Goal: Information Seeking & Learning: Find specific fact

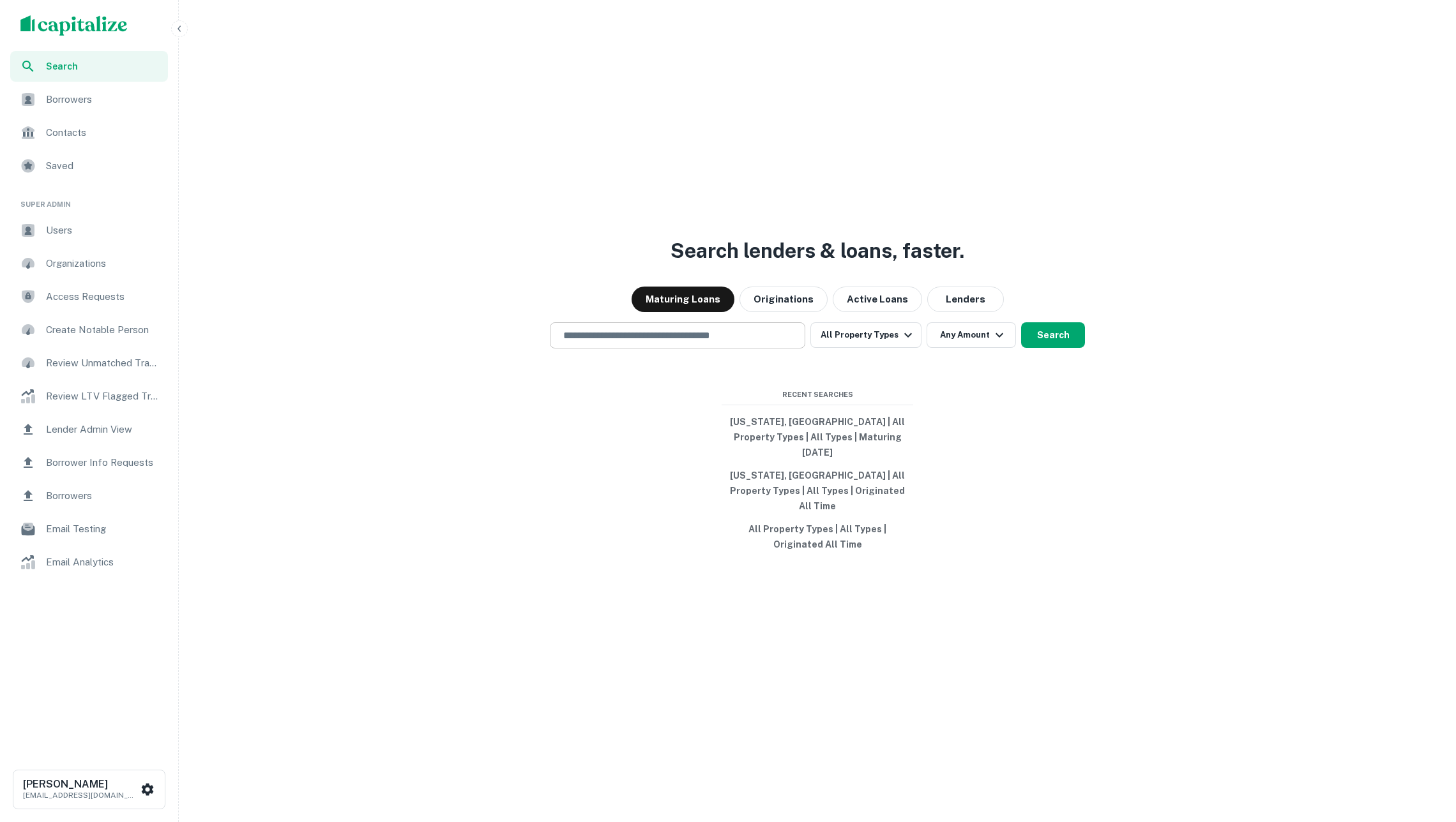
click at [691, 343] on input "text" at bounding box center [678, 335] width 244 height 14
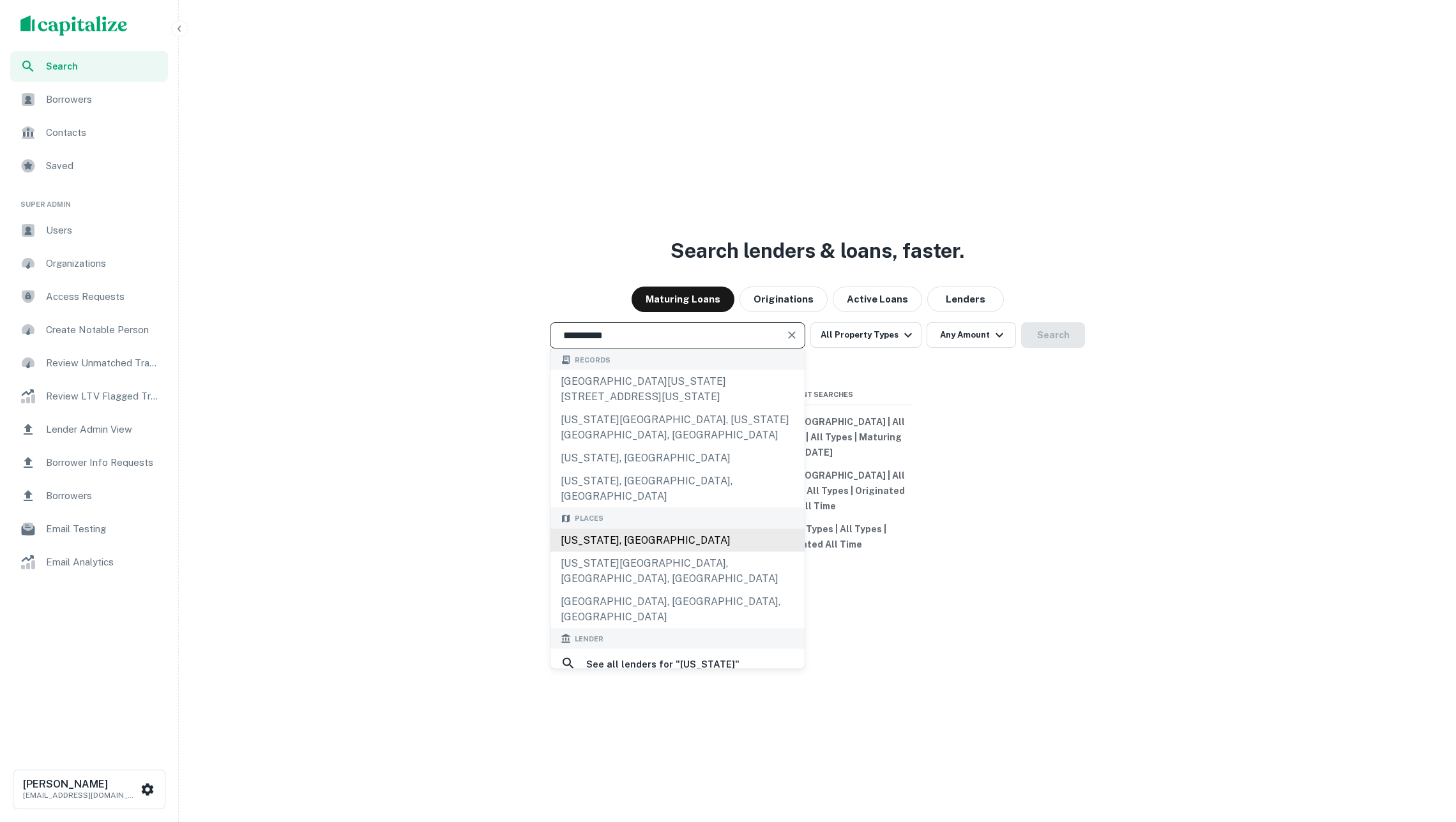
click at [673, 529] on div "[US_STATE], [GEOGRAPHIC_DATA]" at bounding box center [678, 540] width 254 height 23
type input "**********"
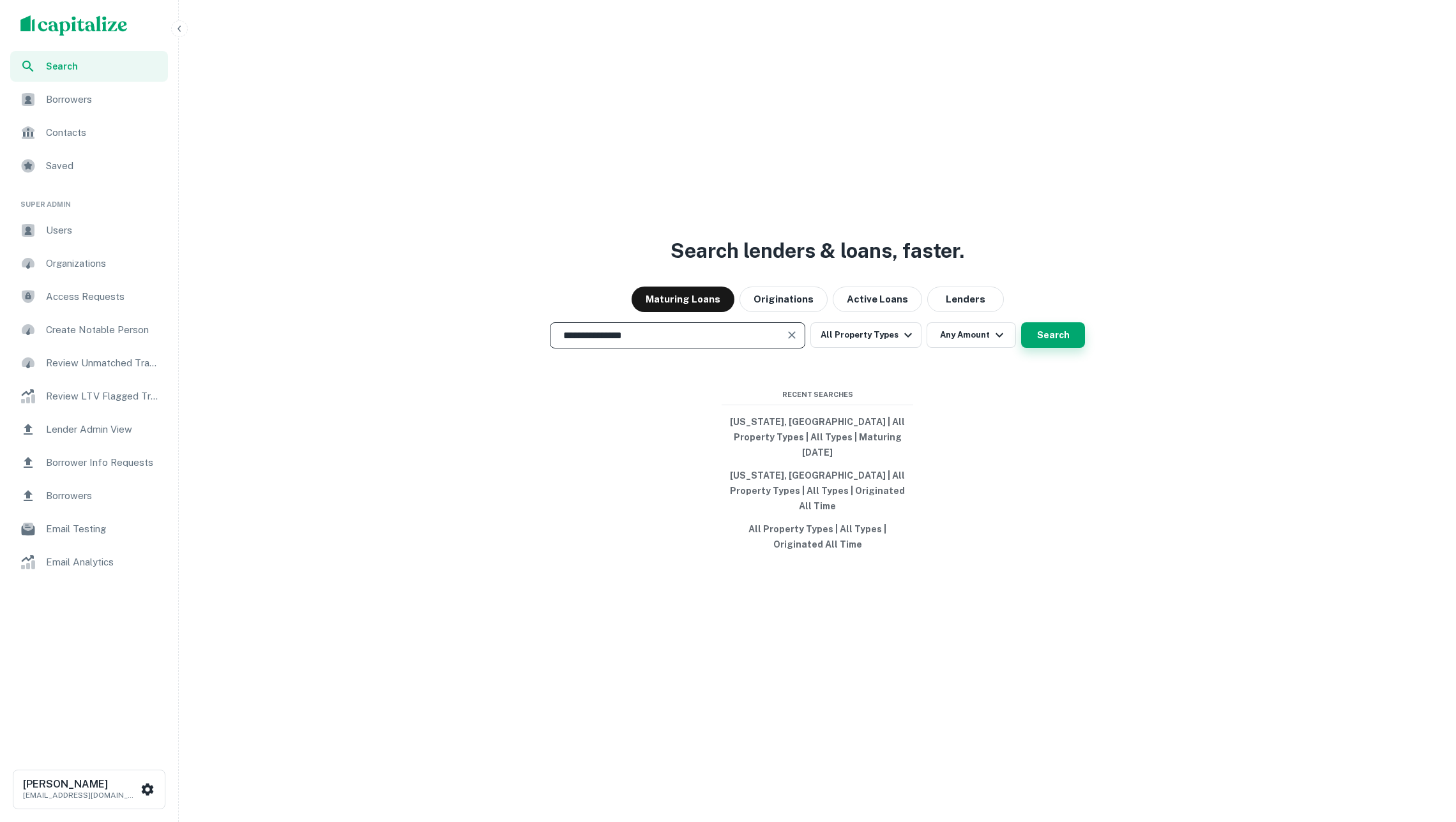
click at [1028, 348] on button "Search" at bounding box center [1053, 335] width 64 height 25
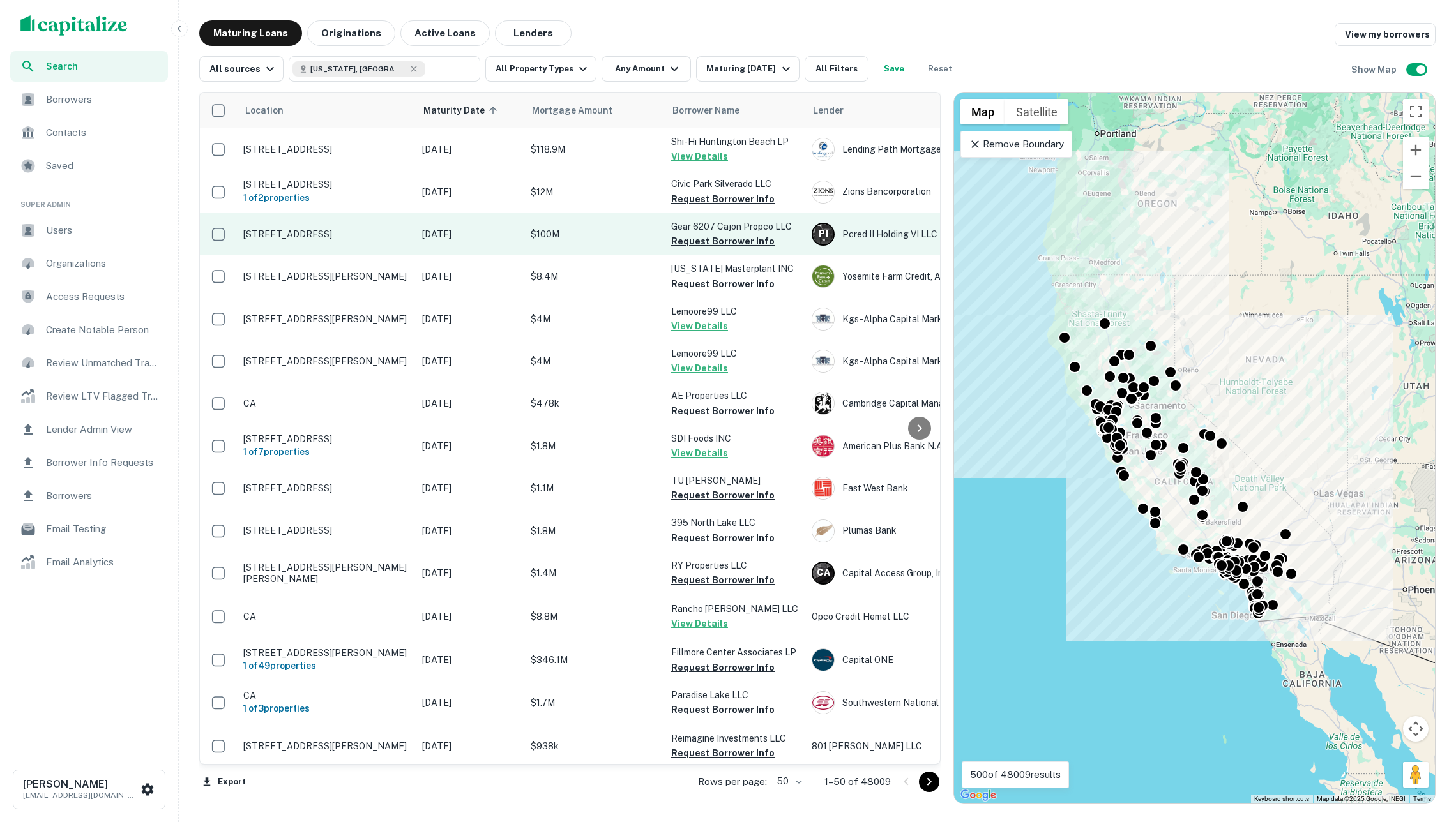
click at [673, 223] on p "Gear 6207 Cajon Propco LLC" at bounding box center [735, 226] width 128 height 14
click at [608, 234] on p "$100M" at bounding box center [594, 234] width 128 height 14
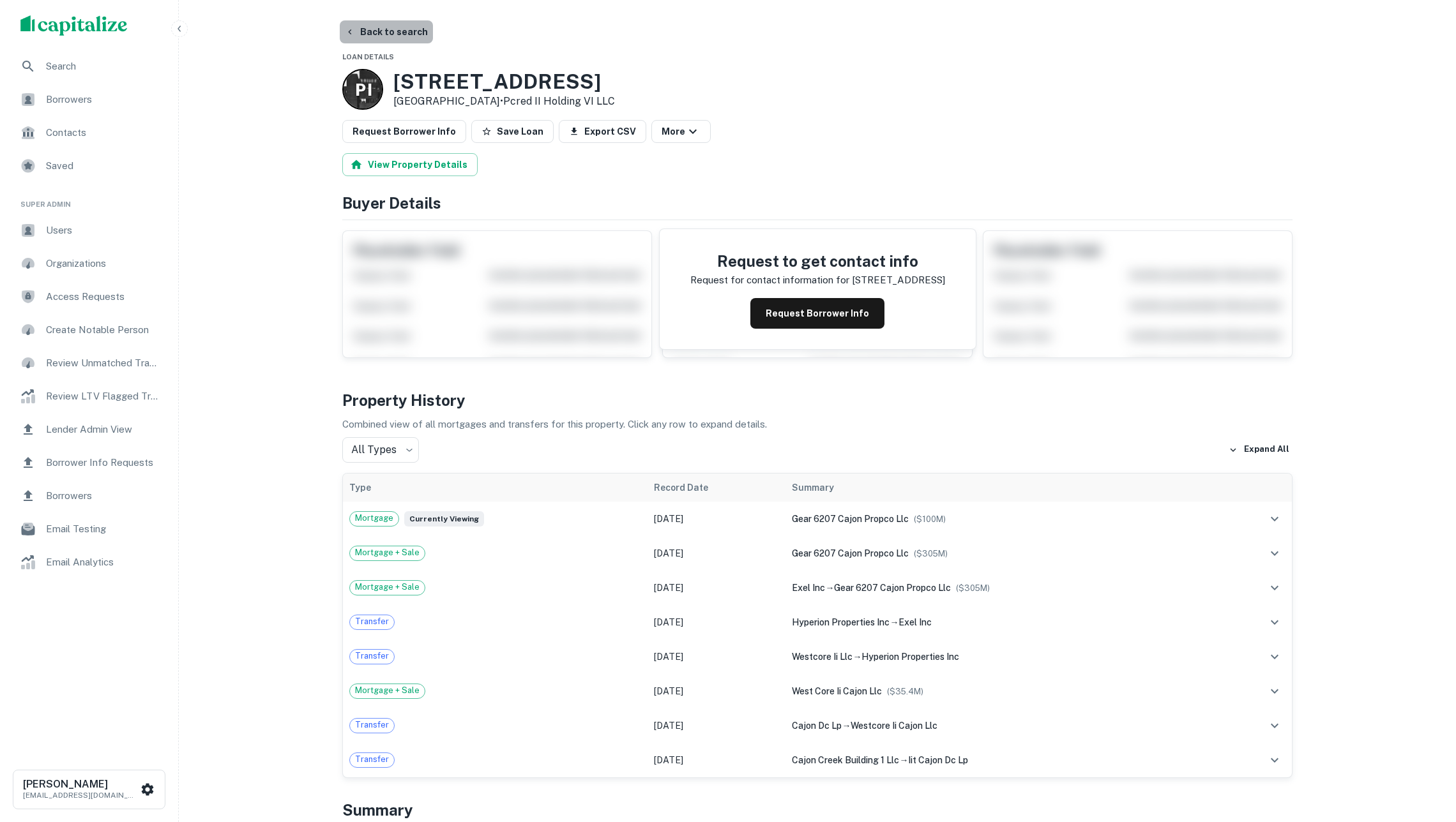
click at [404, 27] on button "Back to search" at bounding box center [386, 31] width 93 height 23
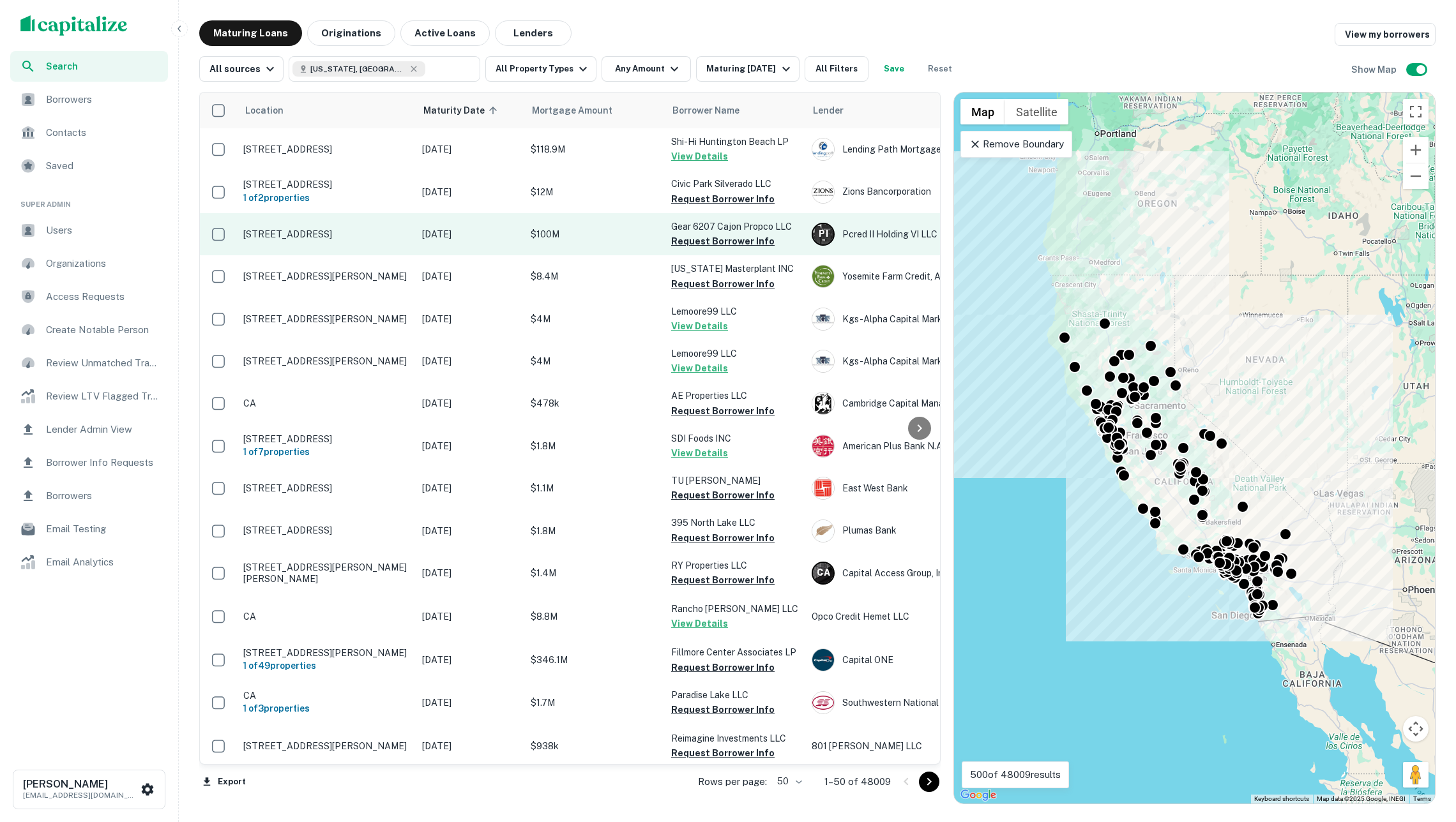
click at [629, 235] on p "$100M" at bounding box center [594, 234] width 128 height 14
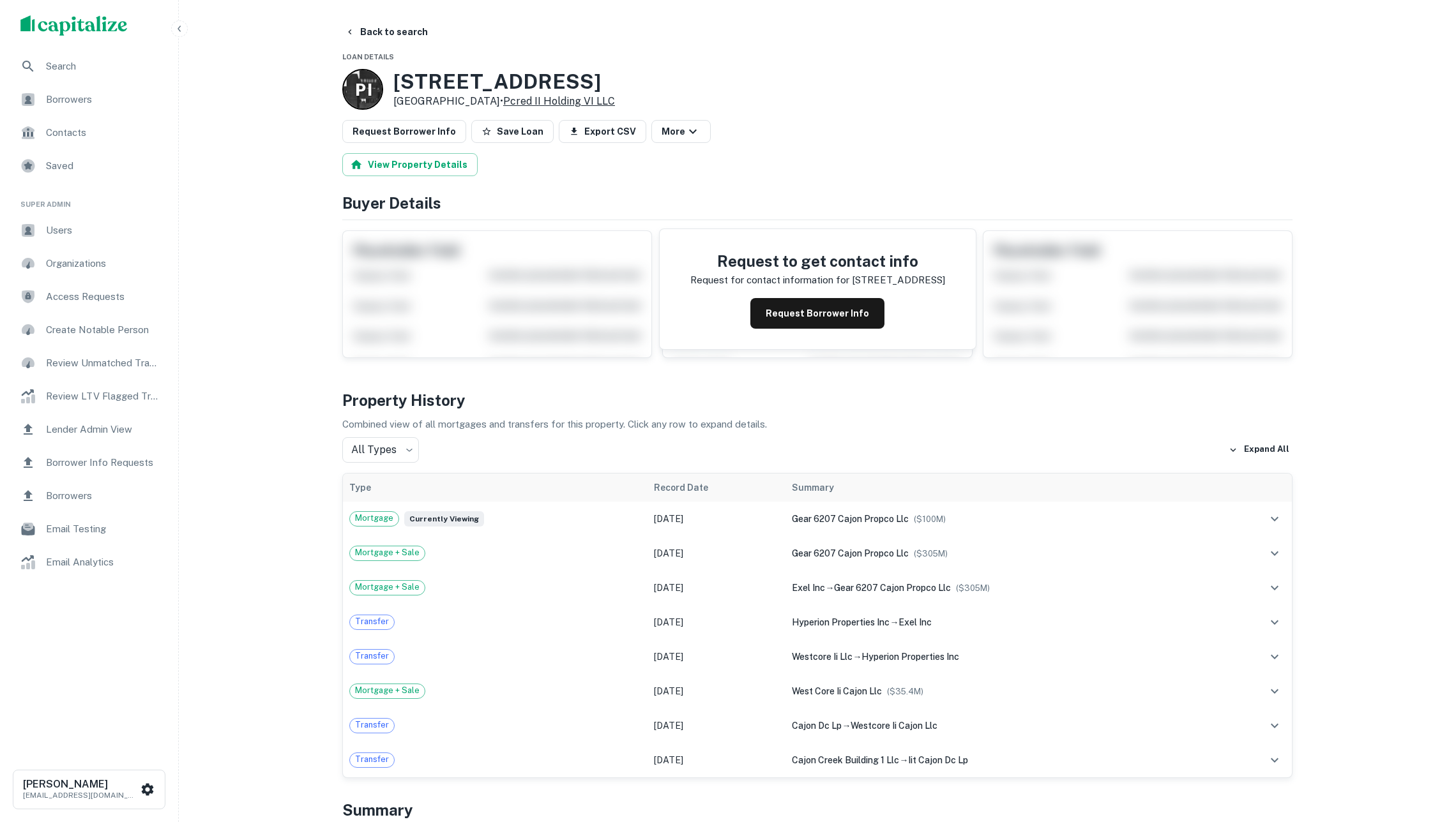
drag, startPoint x: 649, startPoint y: 103, endPoint x: 526, endPoint y: 103, distance: 123.0
click at [526, 103] on div "P I [STREET_ADDRESS] • Pcred II Holding VI LLC" at bounding box center [817, 89] width 950 height 41
copy p "• Pcred II Holding VI LLC"
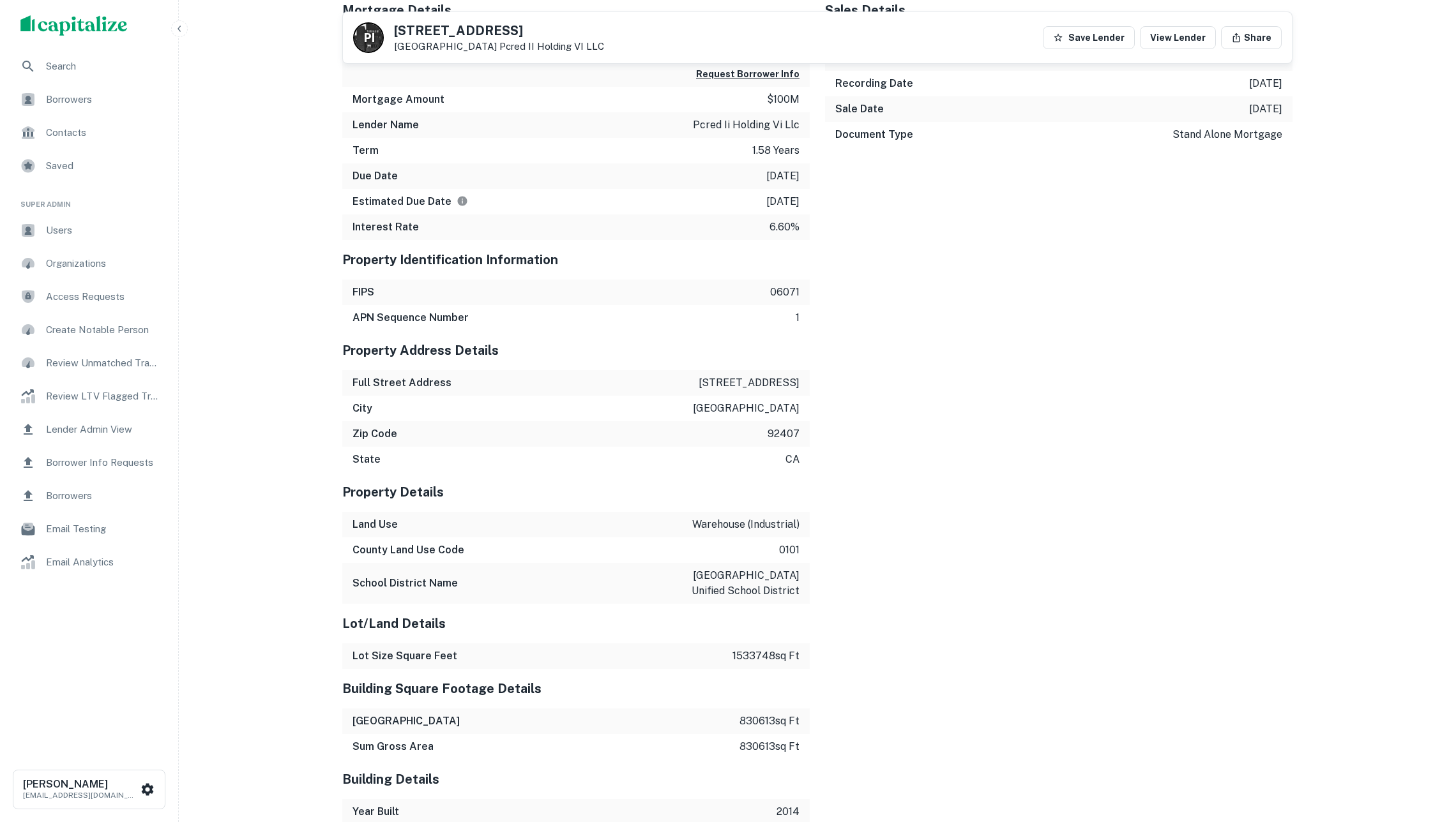
scroll to position [1121, 0]
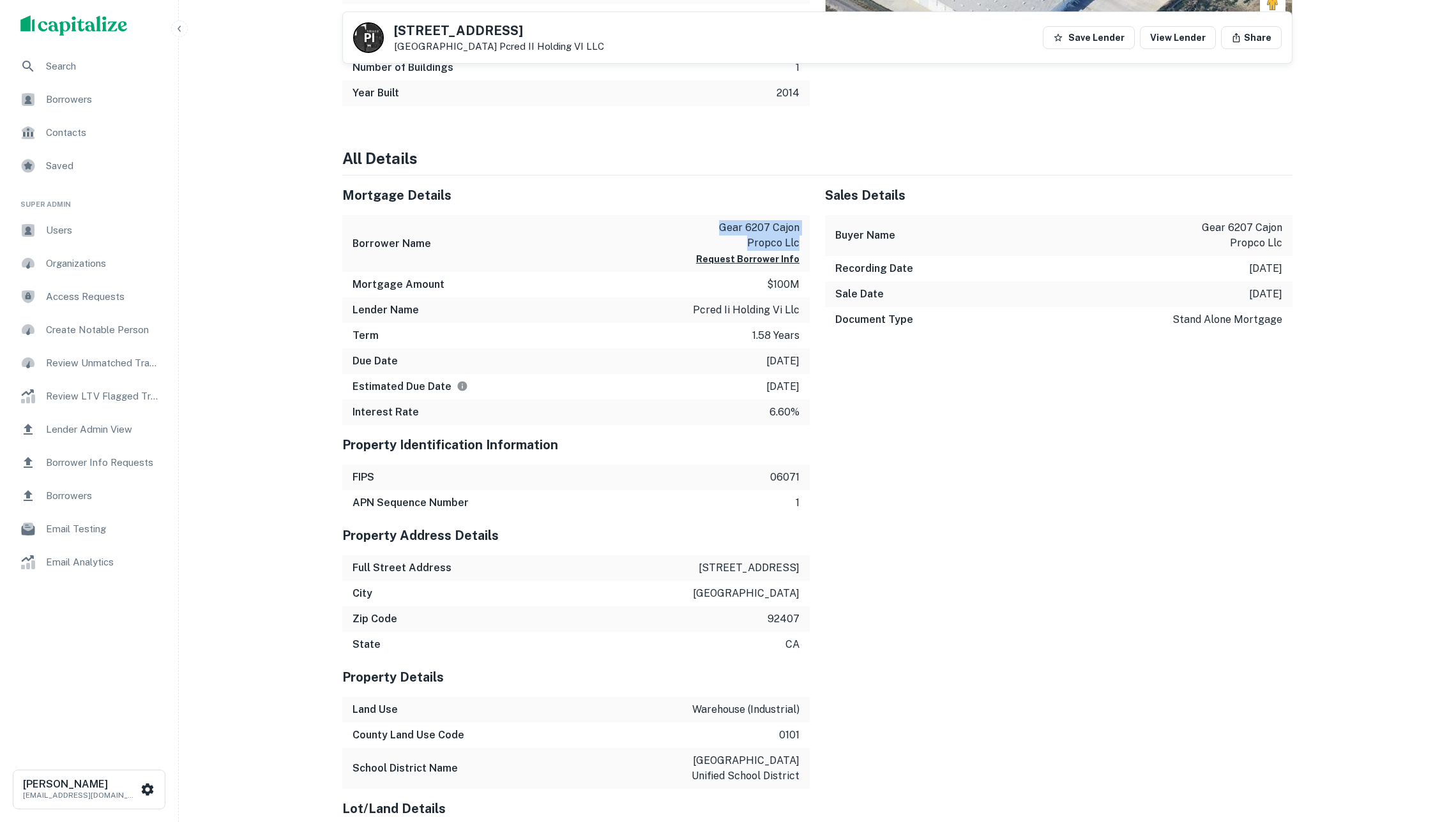
drag, startPoint x: 739, startPoint y: 277, endPoint x: 798, endPoint y: 300, distance: 63.3
click at [798, 251] on p "gear 6207 cajon propco llc" at bounding box center [741, 235] width 115 height 30
copy p "gear 6207 cajon propco llc"
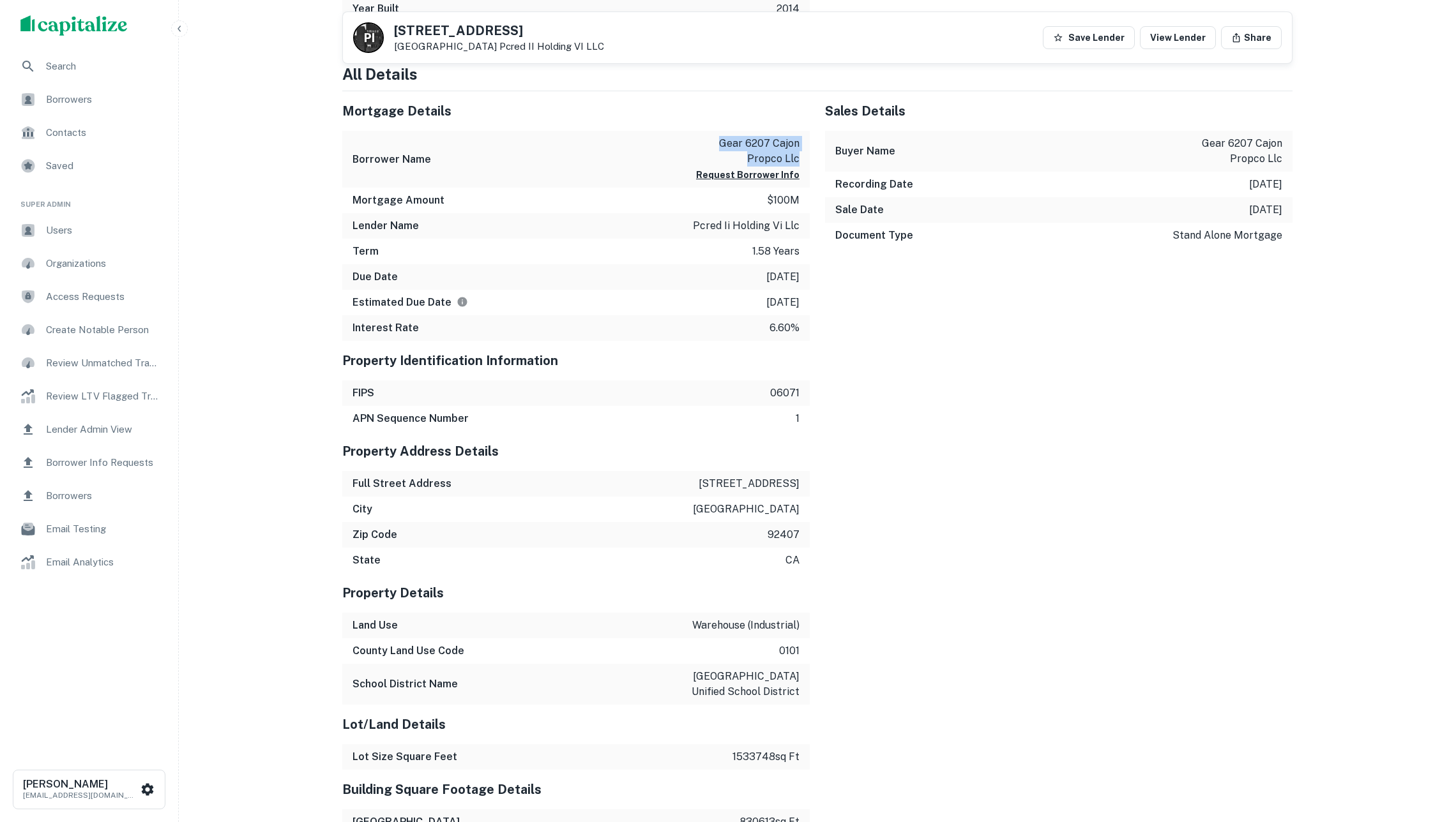
scroll to position [1175, 0]
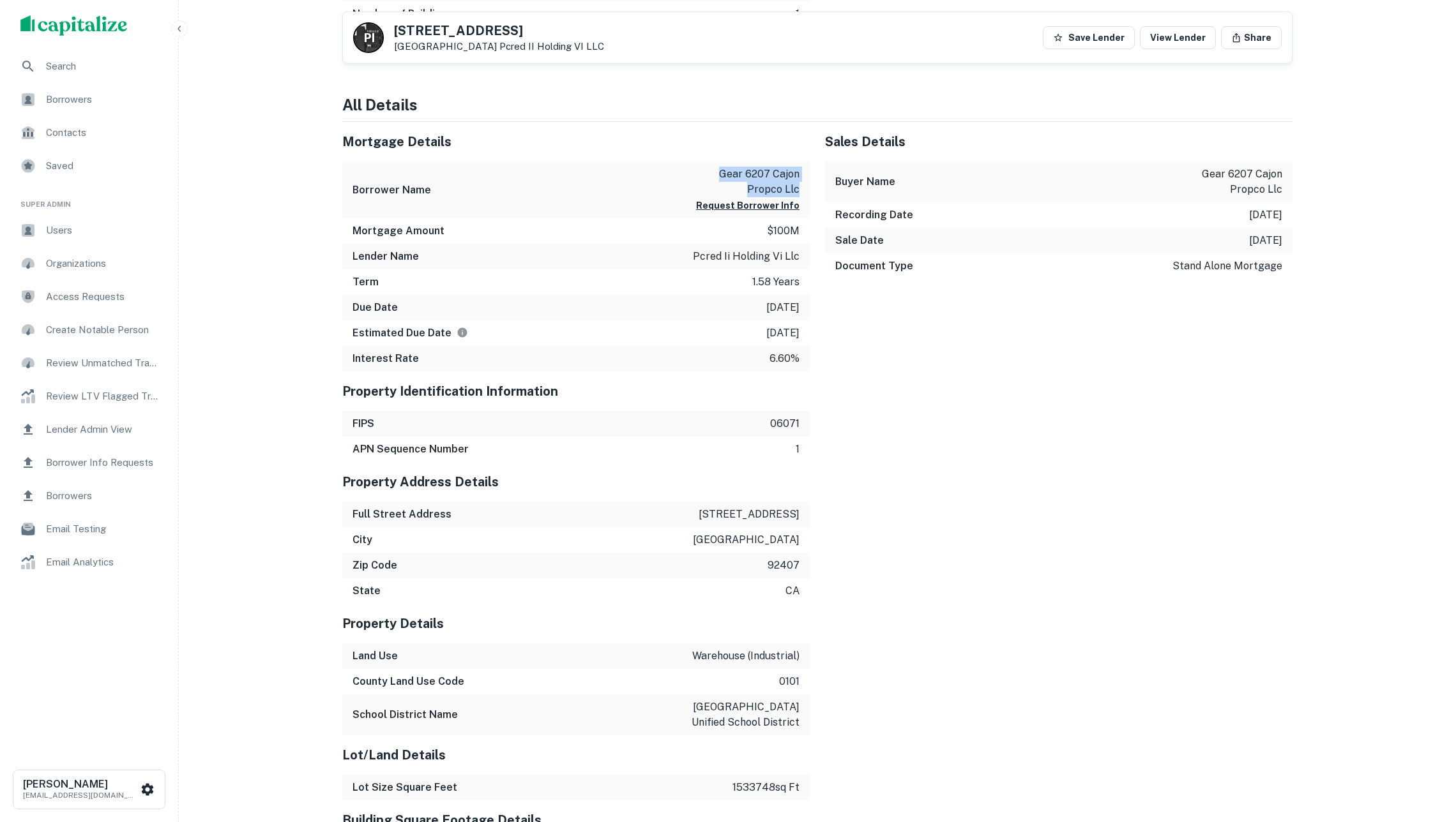
copy p "gear 6207 cajon propco llc"
